Goal: Check status: Check status

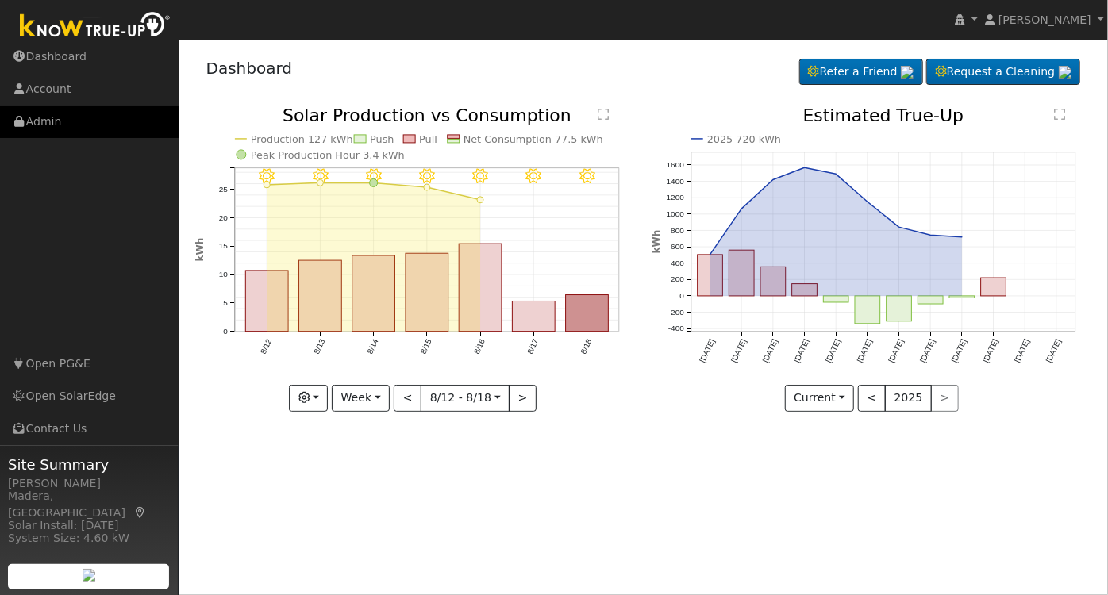
click at [76, 119] on link "Admin" at bounding box center [89, 122] width 179 height 33
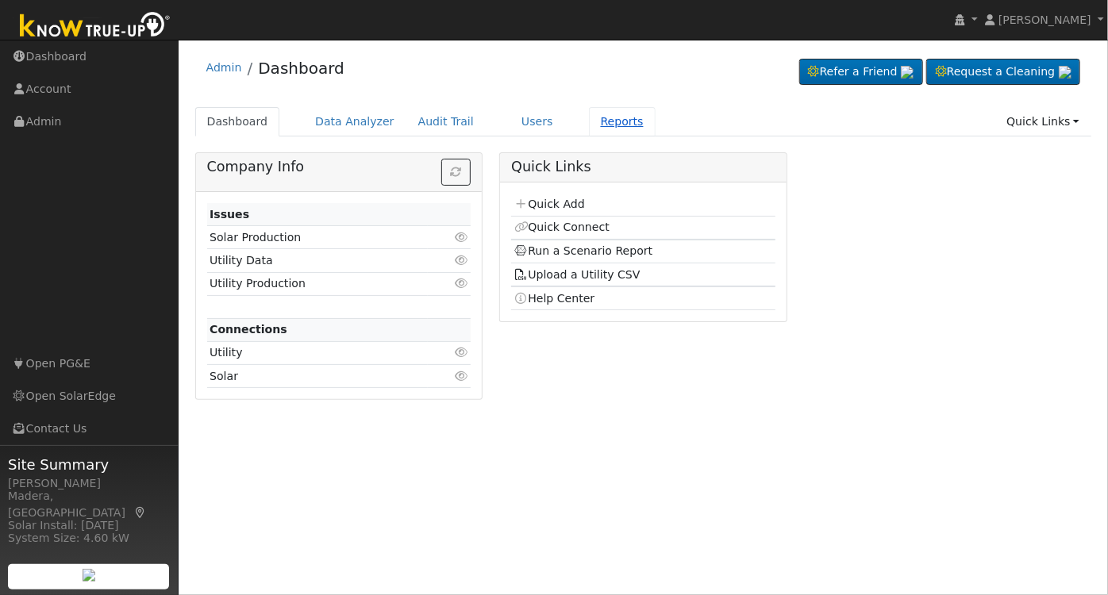
click at [596, 121] on link "Reports" at bounding box center [622, 121] width 67 height 29
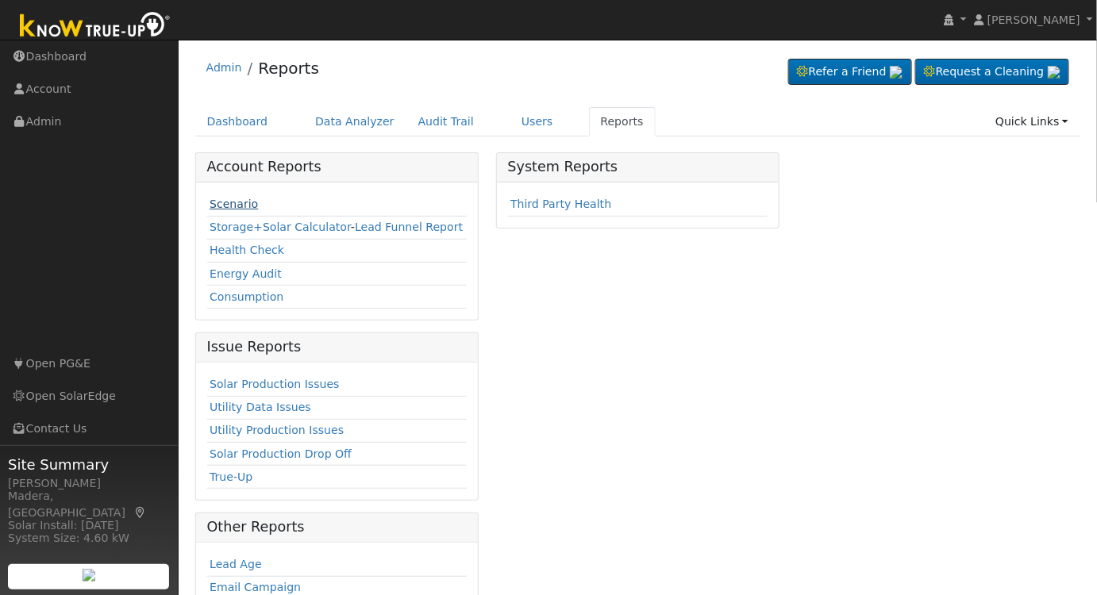
click at [227, 202] on link "Scenario" at bounding box center [233, 204] width 48 height 13
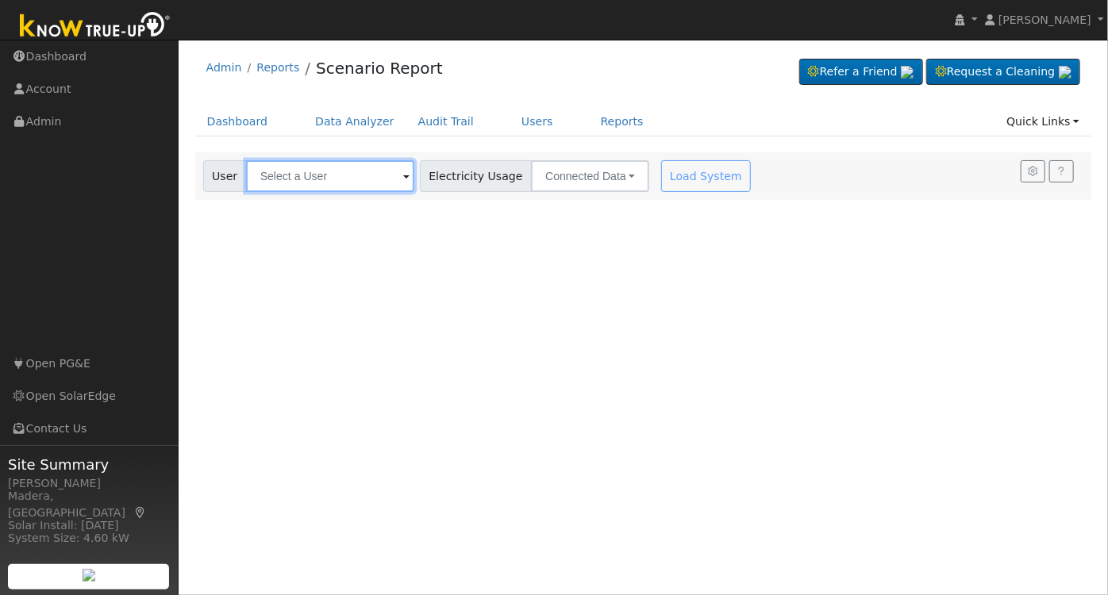
click at [372, 169] on input "text" at bounding box center [330, 176] width 168 height 32
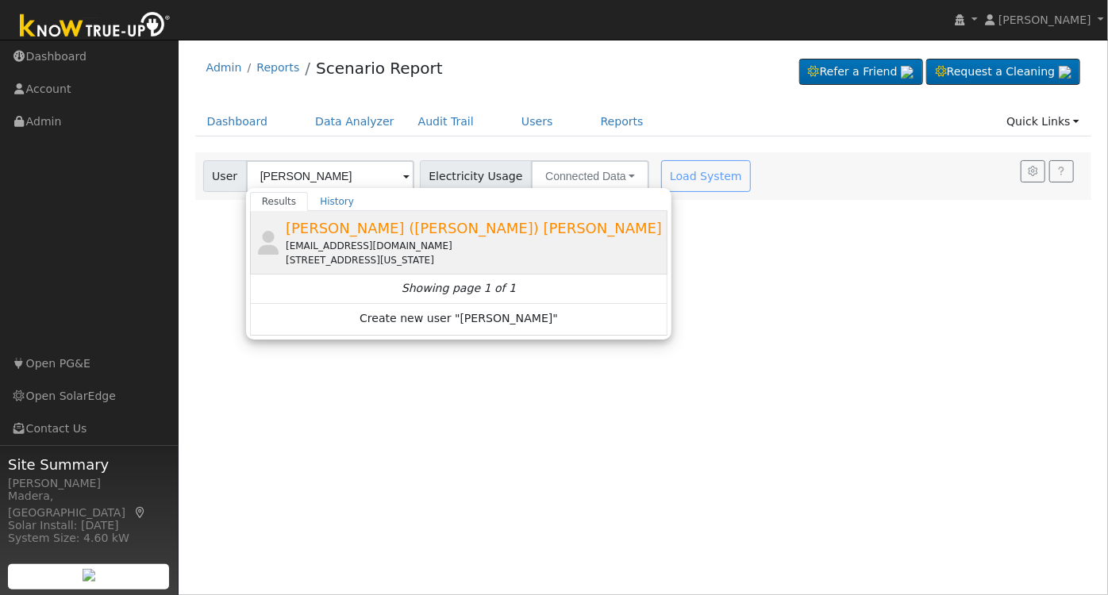
click at [487, 253] on div "5950 East Washington Avenue, Fresno, CA 93727" at bounding box center [475, 260] width 379 height 14
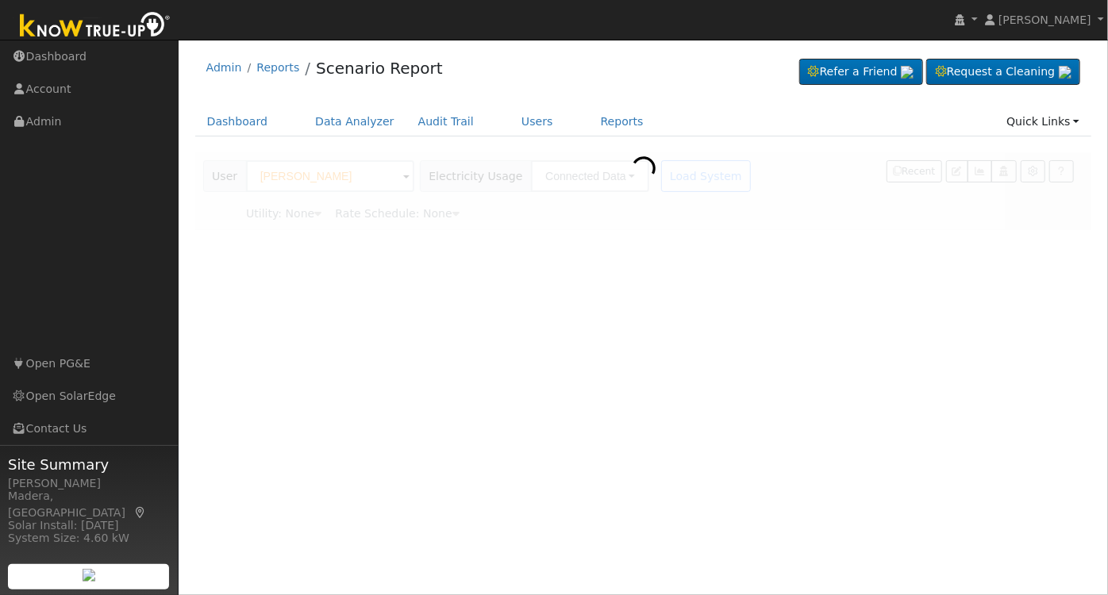
type input "Merri (Jeanette) Potter"
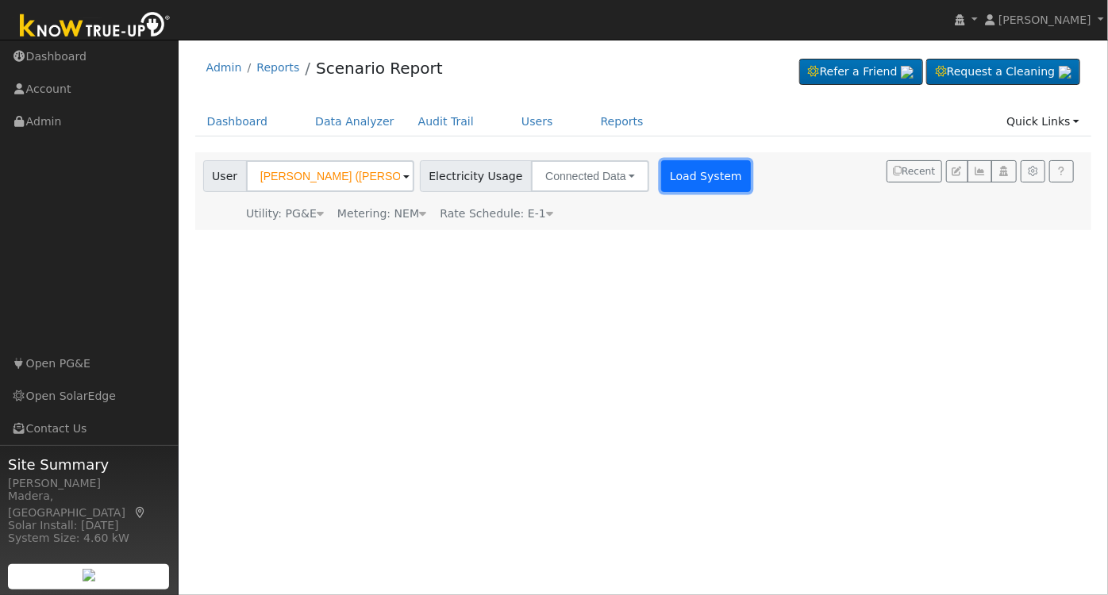
click at [672, 164] on button "Load System" at bounding box center [706, 176] width 90 height 32
